Goal: Transaction & Acquisition: Purchase product/service

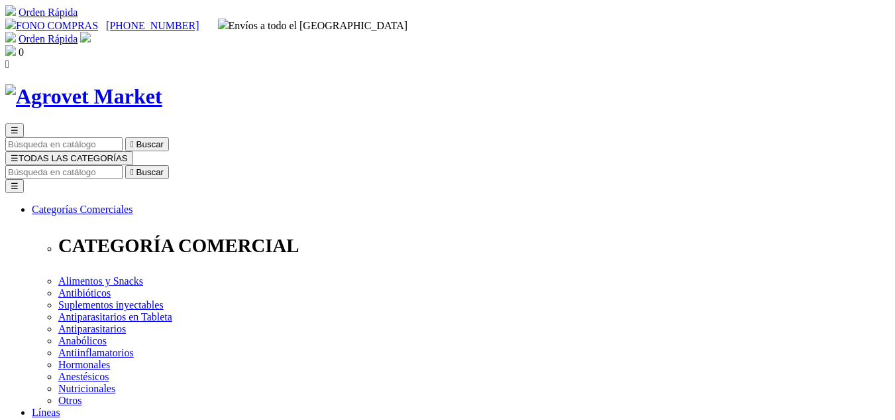
click at [133, 151] on button "☰ TODAS LAS CATEGORÍAS" at bounding box center [69, 158] width 128 height 14
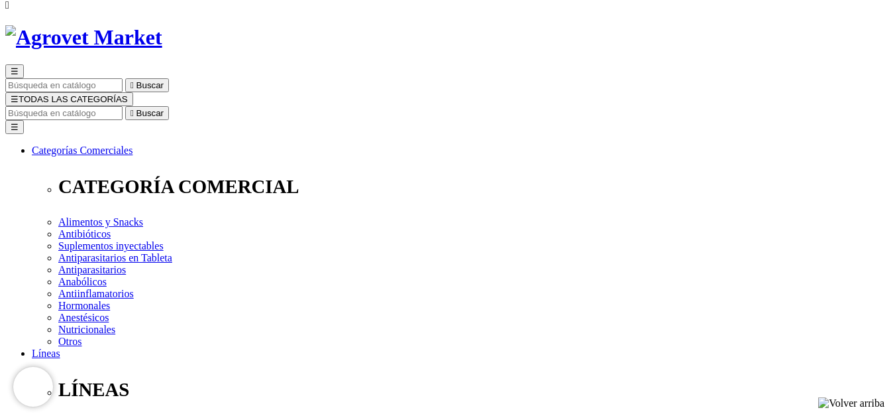
scroll to position [66, 0]
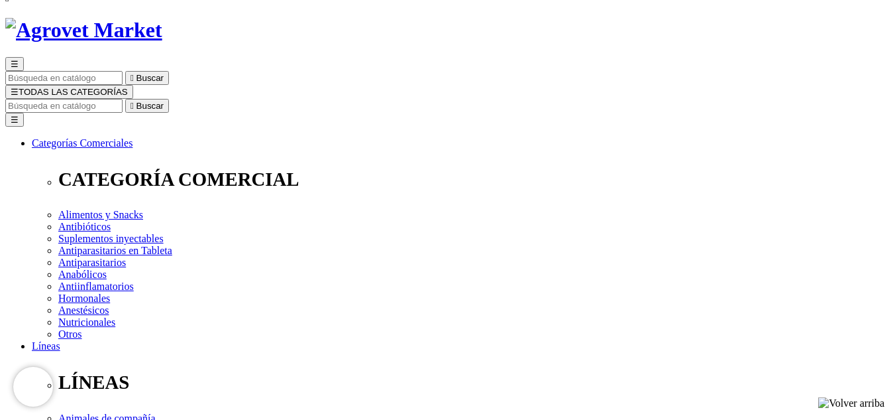
checkbox input "true"
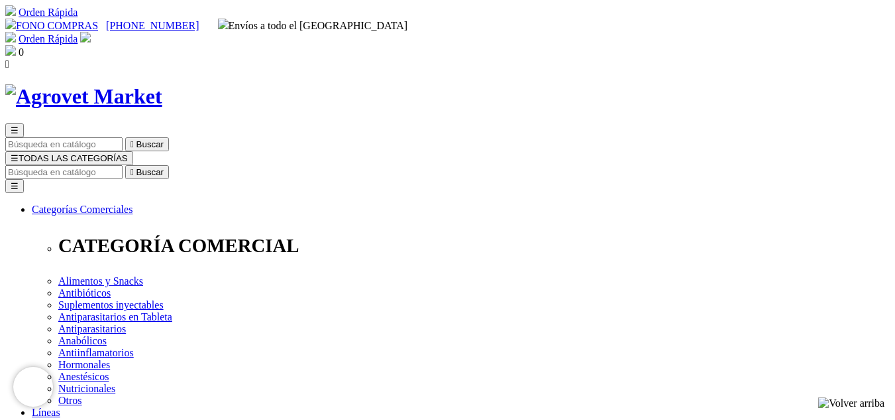
click at [123, 165] on input "Buscar" at bounding box center [63, 172] width 117 height 14
type input "ketaksil"
click at [209, 167] on icon "" at bounding box center [207, 172] width 3 height 10
drag, startPoint x: 707, startPoint y: 64, endPoint x: 659, endPoint y: 66, distance: 47.7
click at [123, 165] on input "ketaksil" at bounding box center [63, 172] width 117 height 14
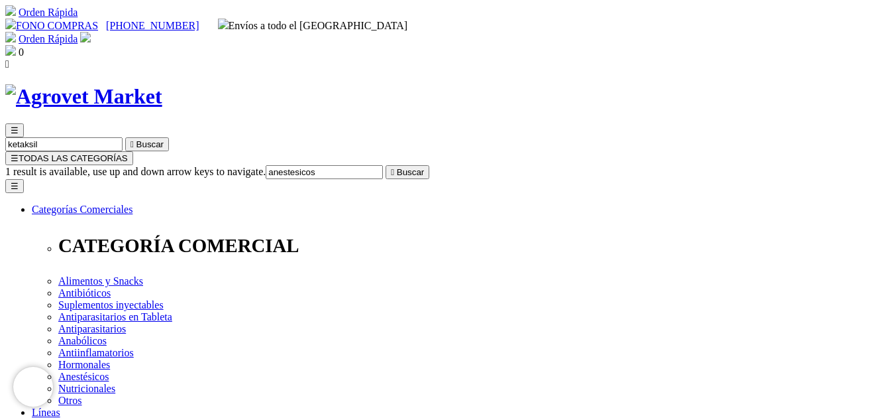
type input "anestesicos"
click at [386, 165] on button " Buscar" at bounding box center [408, 172] width 44 height 14
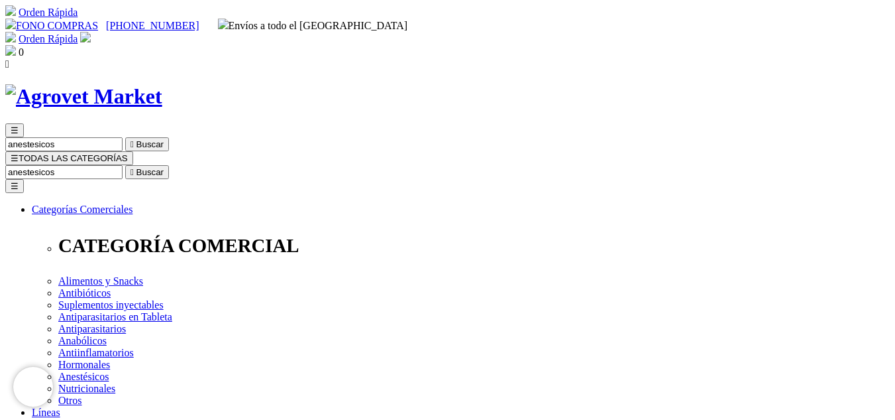
drag, startPoint x: 708, startPoint y: 64, endPoint x: 608, endPoint y: 84, distance: 102.0
type input "a"
type input "tranquilisantes"
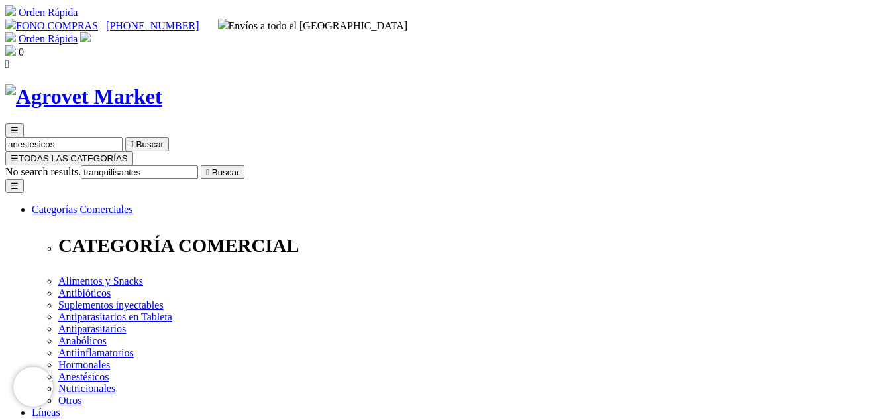
click at [201, 165] on button " Buscar" at bounding box center [223, 172] width 44 height 14
drag, startPoint x: 315, startPoint y: 88, endPoint x: 311, endPoint y: 75, distance: 14.0
click at [133, 151] on button "☰ TODAS LAS CATEGORÍAS" at bounding box center [69, 158] width 128 height 14
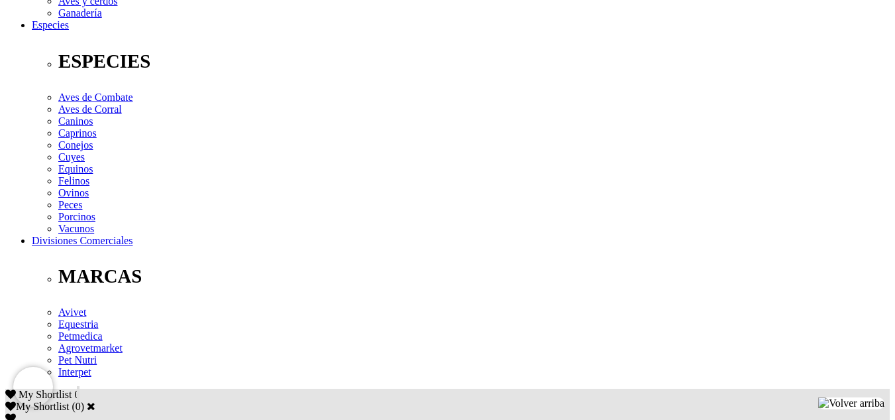
scroll to position [464, 0]
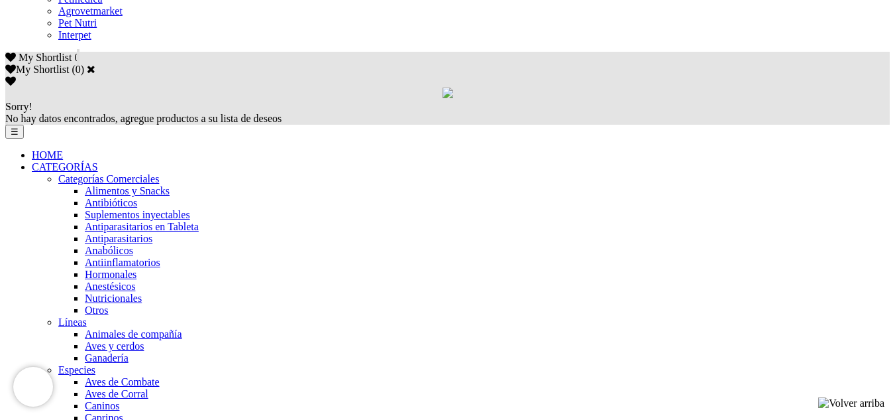
scroll to position [862, 0]
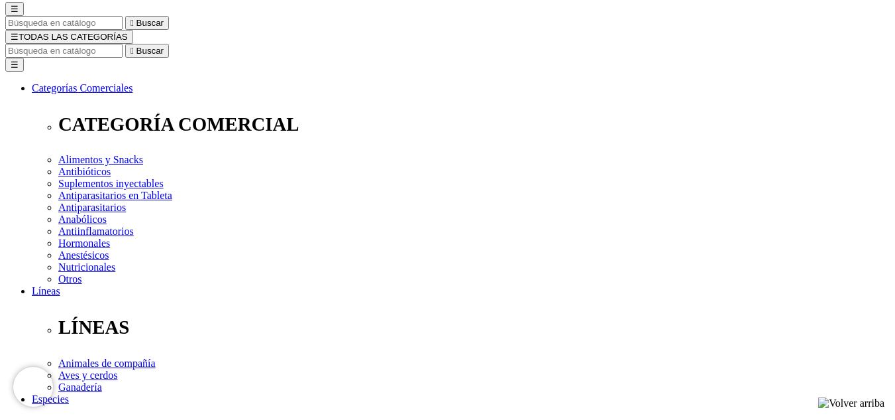
scroll to position [133, 0]
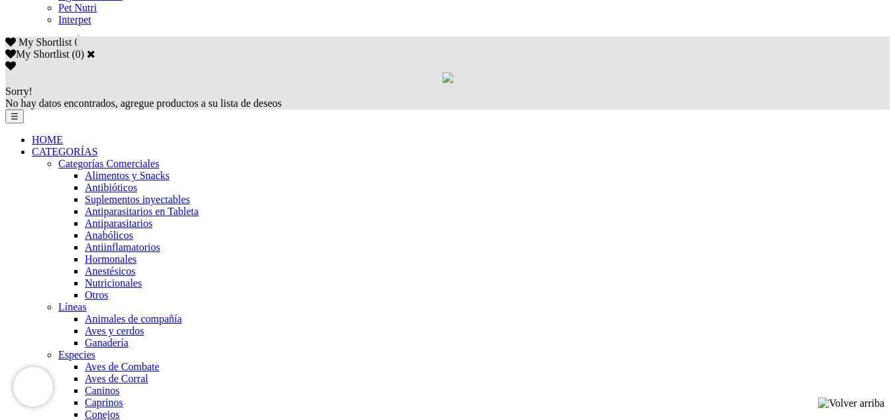
scroll to position [862, 0]
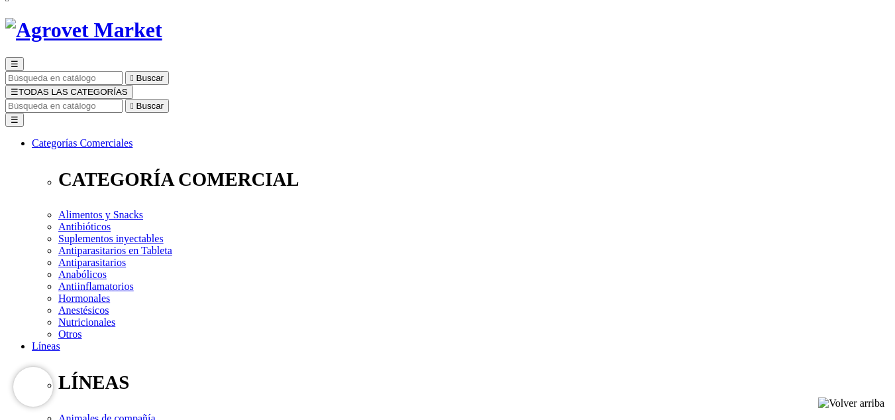
scroll to position [133, 0]
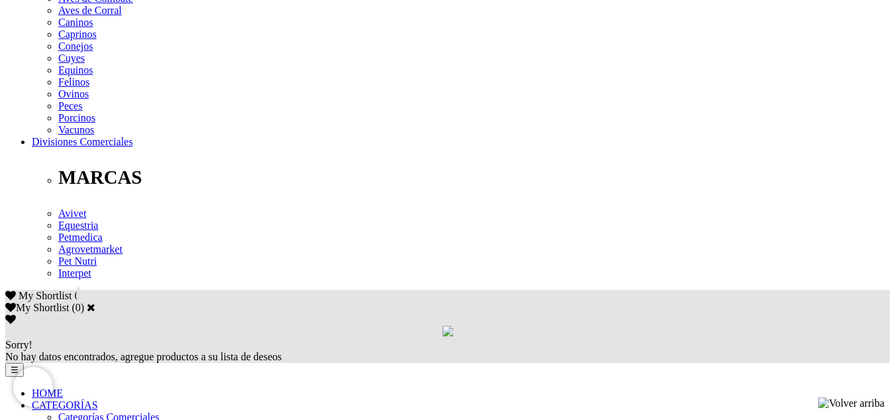
scroll to position [663, 0]
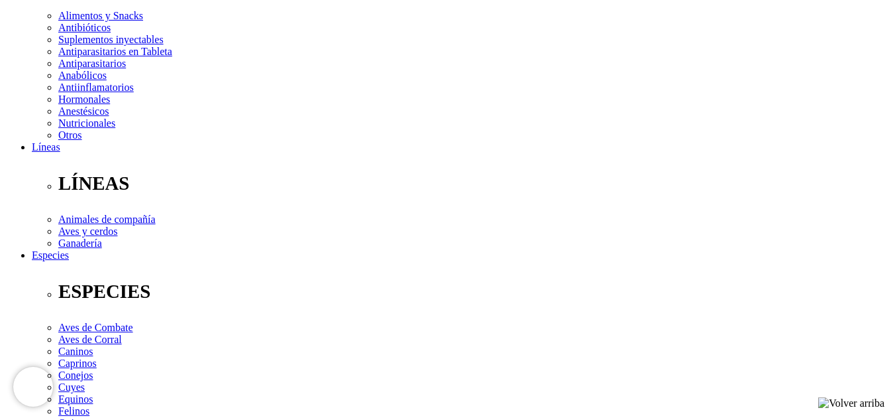
scroll to position [0, 0]
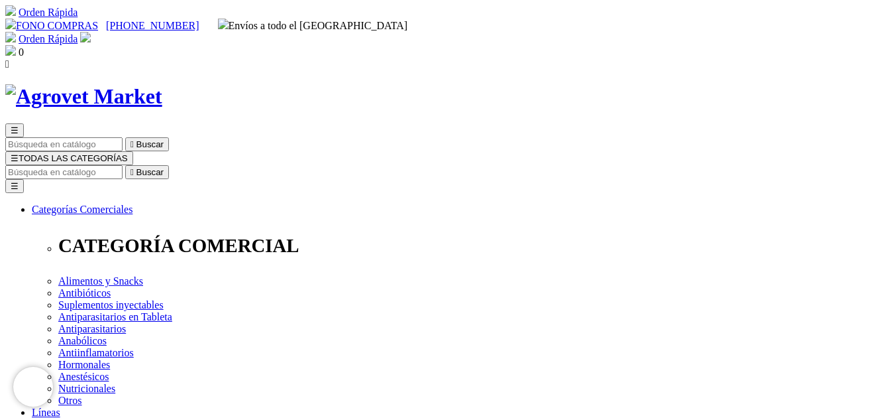
click at [123, 165] on input "Buscar" at bounding box center [63, 172] width 117 height 14
type input "ketaxil"
click at [201, 165] on button " Buscar" at bounding box center [223, 172] width 44 height 14
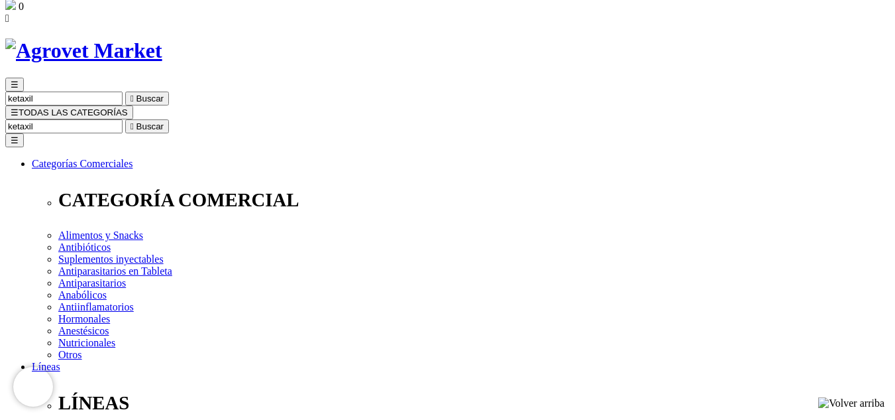
scroll to position [66, 0]
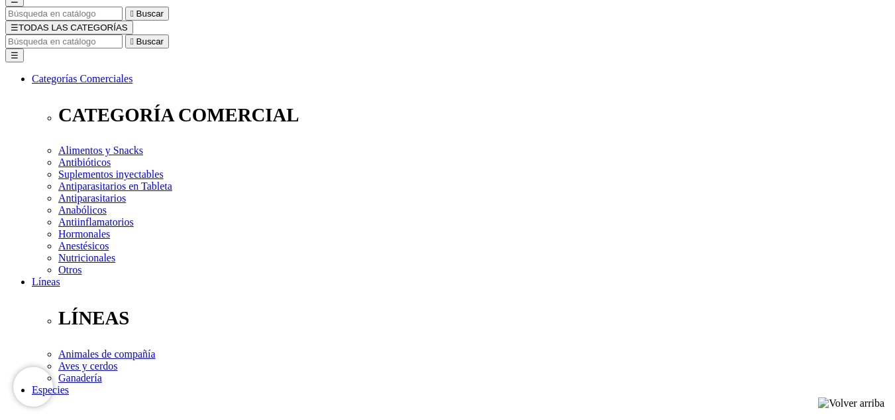
scroll to position [133, 0]
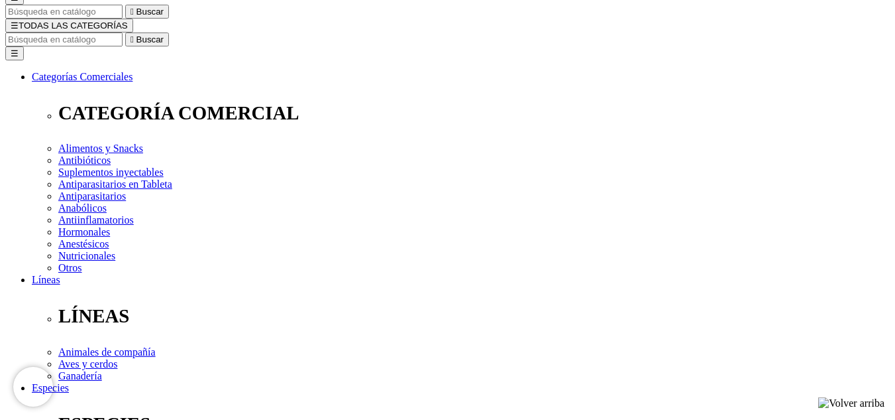
checkbox input "true"
